Goal: Task Accomplishment & Management: Complete application form

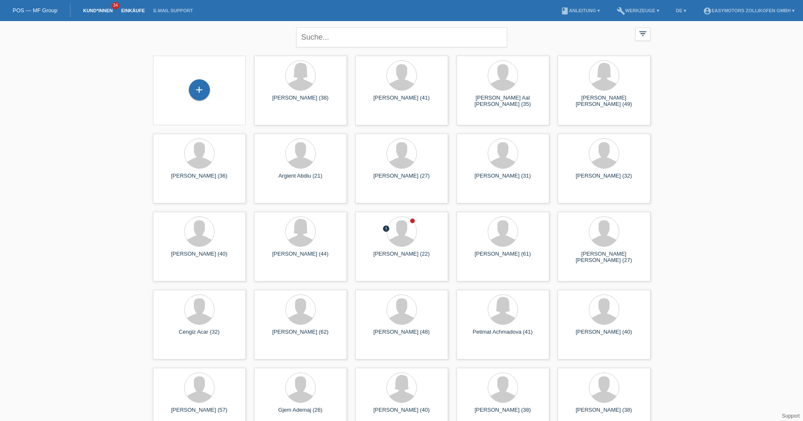
click at [136, 12] on link "Einkäufe" at bounding box center [133, 10] width 32 height 5
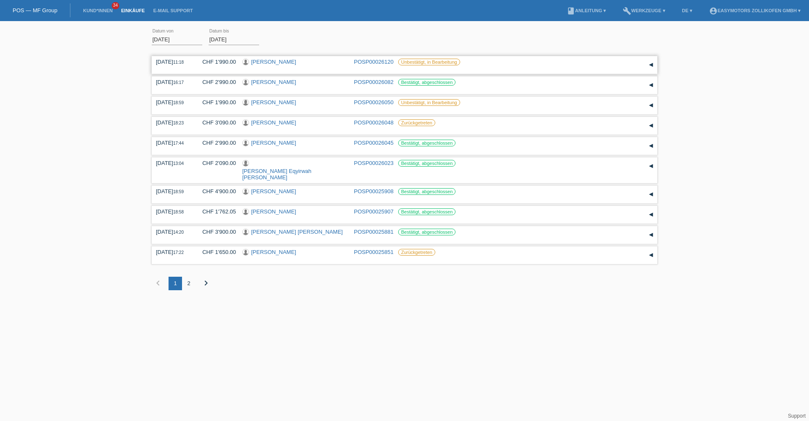
click at [283, 59] on link "Flavio Aeschbacher" at bounding box center [273, 62] width 45 height 6
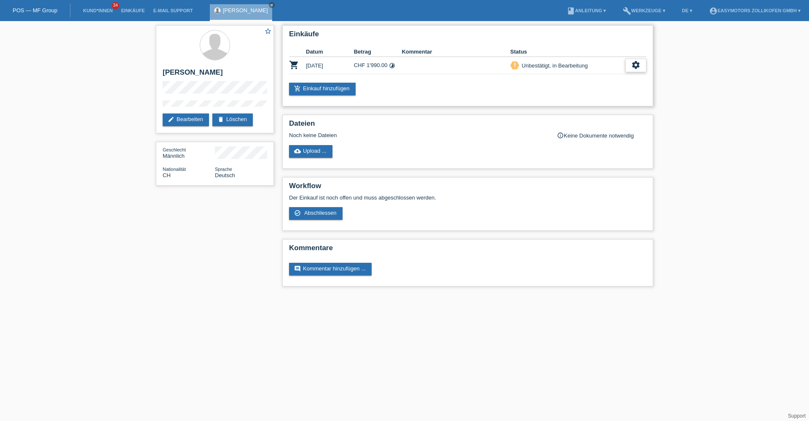
click at [640, 64] on icon "settings" at bounding box center [636, 64] width 9 height 9
click at [595, 77] on div "fullscreen Anzeigen" at bounding box center [593, 79] width 107 height 13
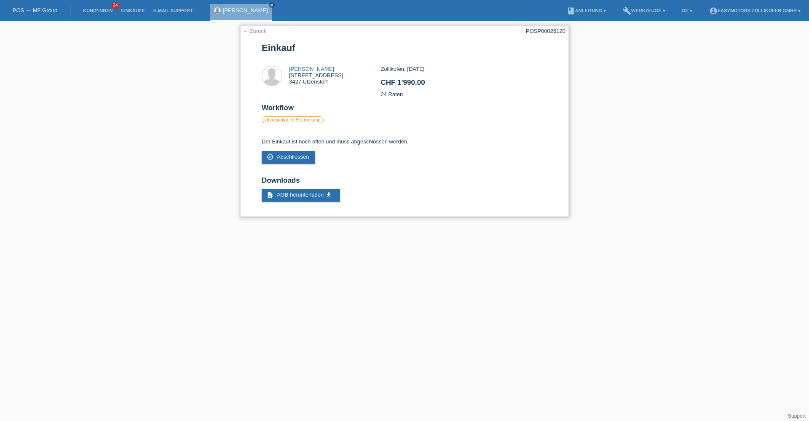
click at [252, 28] on link "← Zurück" at bounding box center [255, 31] width 24 height 6
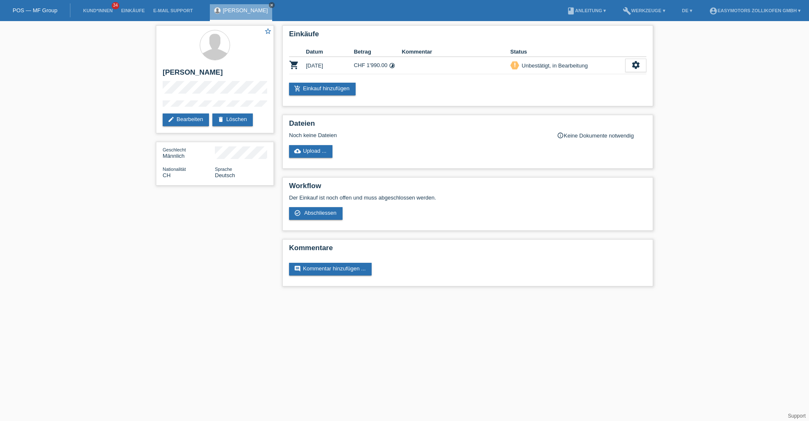
click at [273, 4] on icon "close" at bounding box center [272, 5] width 4 height 4
click at [51, 11] on link "POS — MF Group" at bounding box center [35, 10] width 45 height 6
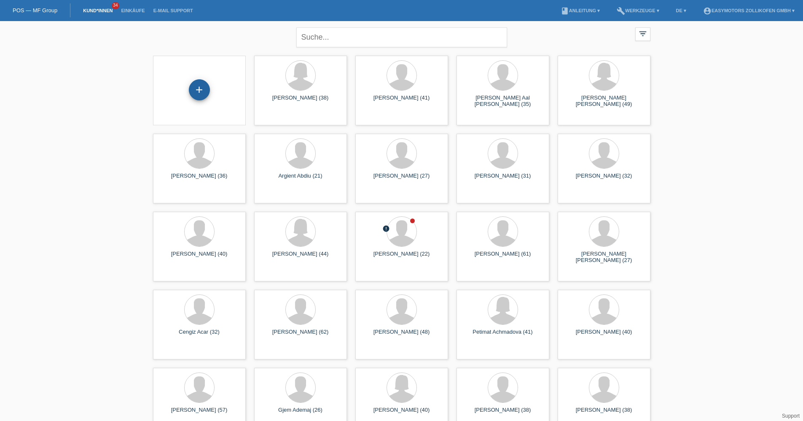
click at [196, 92] on div "+" at bounding box center [199, 89] width 21 height 21
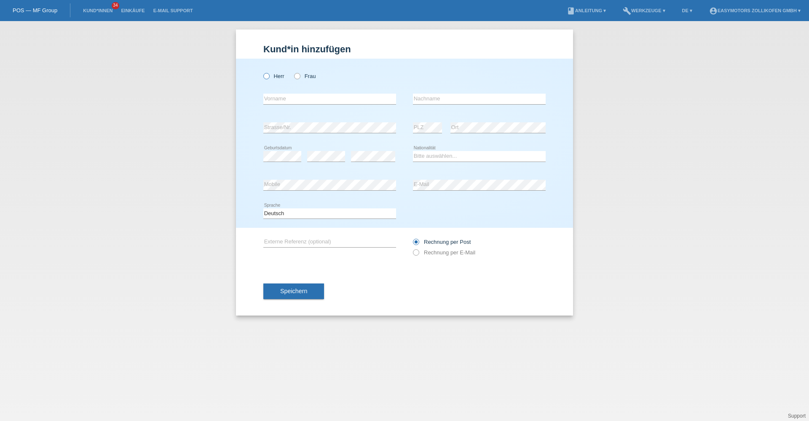
click at [283, 78] on label "Herr" at bounding box center [273, 76] width 21 height 6
click at [269, 78] on input "Herr" at bounding box center [265, 75] width 5 height 5
radio input "true"
click at [280, 101] on input "text" at bounding box center [329, 99] width 133 height 11
type input "Vibishan"
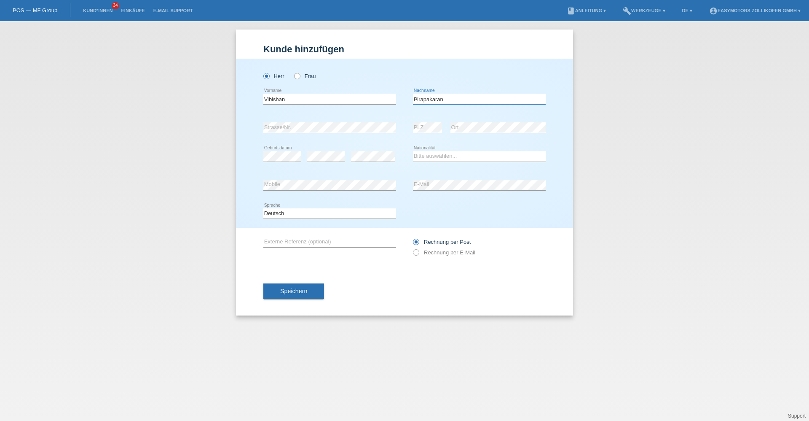
type input "Pirapakaran"
click at [365, 161] on icon at bounding box center [373, 161] width 44 height 0
click at [456, 159] on select "Bitte auswählen... Schweiz Deutschland Liechtenstein Österreich ------------ Af…" at bounding box center [479, 156] width 133 height 10
select select "CH"
click at [413, 151] on select "Bitte auswählen... Schweiz Deutschland Liechtenstein Österreich ------------ Af…" at bounding box center [479, 156] width 133 height 10
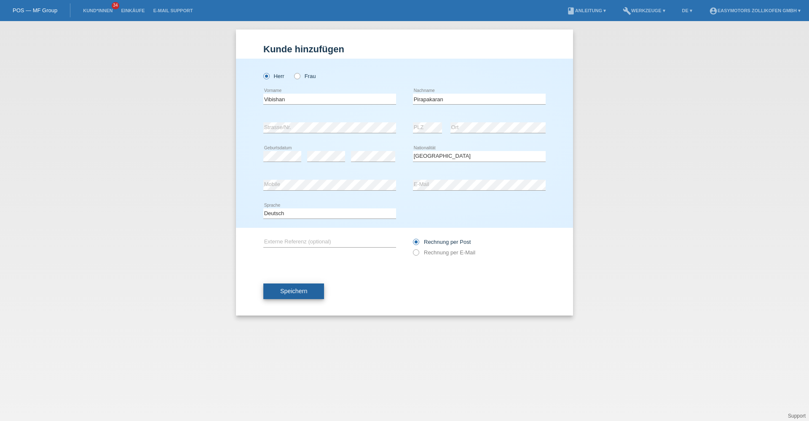
click at [307, 285] on button "Speichern" at bounding box center [293, 291] width 61 height 16
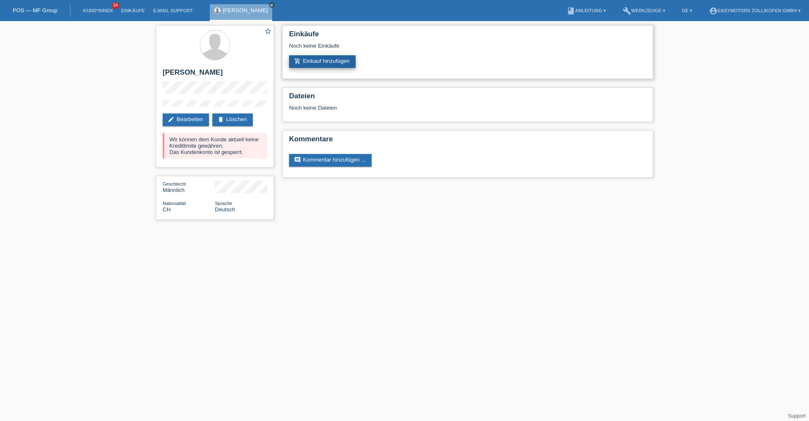
click at [311, 64] on link "add_shopping_cart Einkauf hinzufügen" at bounding box center [322, 61] width 67 height 13
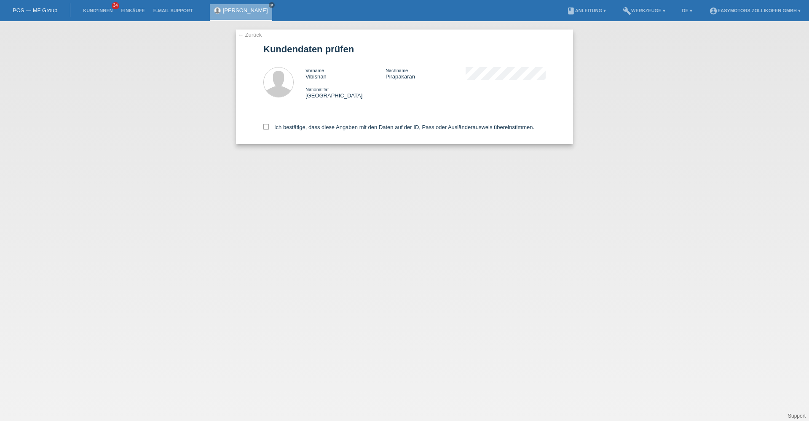
click at [306, 132] on div "Ich bestätige, dass diese Angaben mit den Daten auf der ID, Pass oder Ausländer…" at bounding box center [404, 125] width 282 height 37
click at [306, 127] on label "Ich bestätige, dass diese Angaben mit den Daten auf der ID, Pass oder Ausländer…" at bounding box center [398, 127] width 271 height 6
click at [269, 127] on input "Ich bestätige, dass diese Angaben mit den Daten auf der ID, Pass oder Ausländer…" at bounding box center [265, 126] width 5 height 5
checkbox input "true"
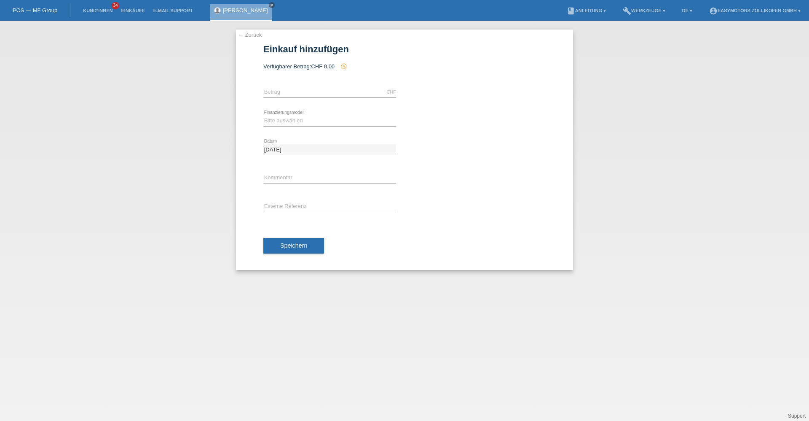
click at [261, 34] on link "← Zurück" at bounding box center [250, 35] width 24 height 6
